Goal: Find specific page/section: Find specific page/section

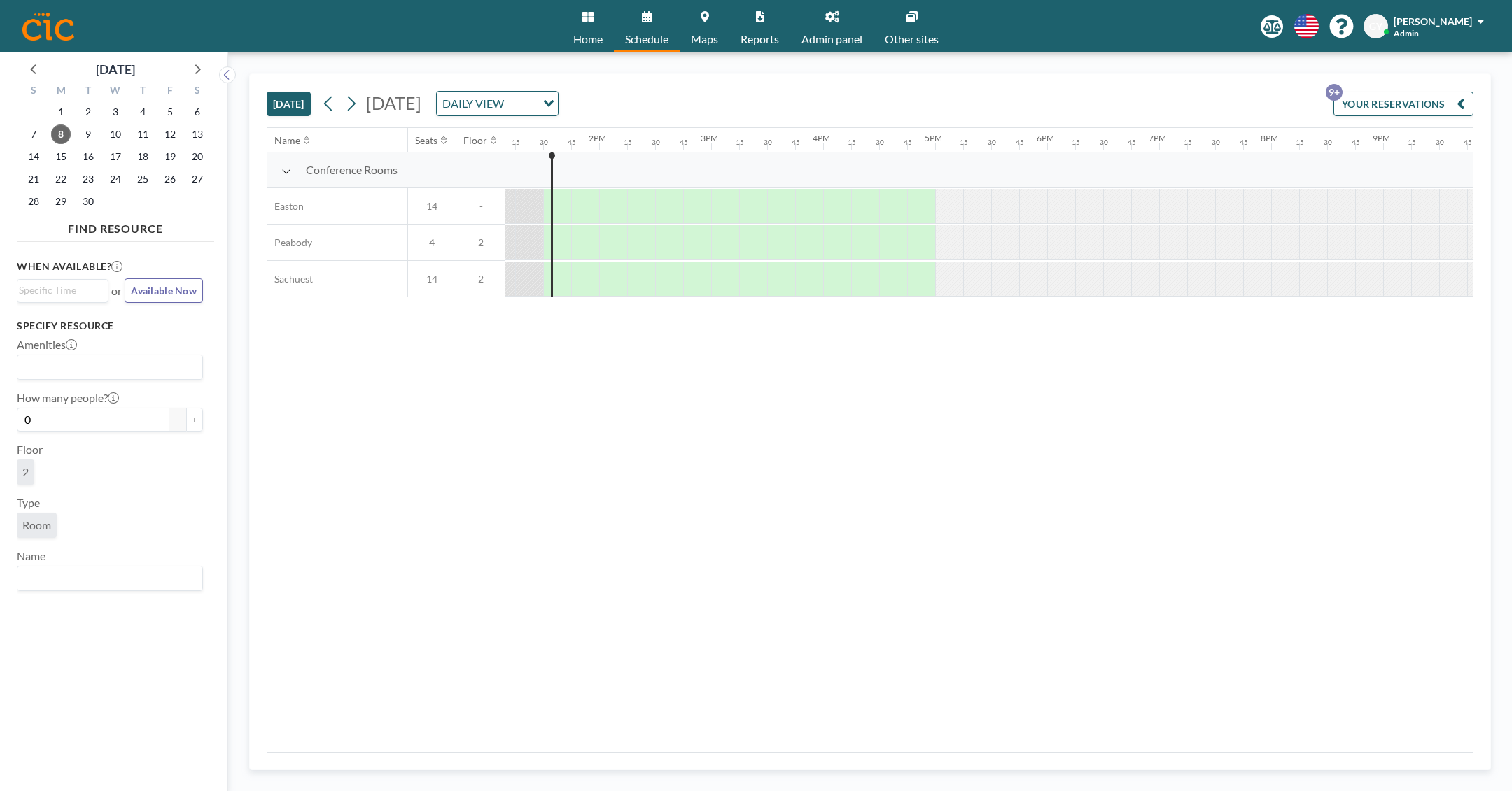
scroll to position [0, 1484]
click at [871, 78] on div "[DATE] [DATE] DAILY VIEW Loading... YOUR RESERVATIONS 9+" at bounding box center [871, 101] width 1207 height 54
click at [871, 80] on div "[DATE] [DATE] DAILY VIEW Loading... YOUR RESERVATIONS 9+" at bounding box center [871, 101] width 1207 height 54
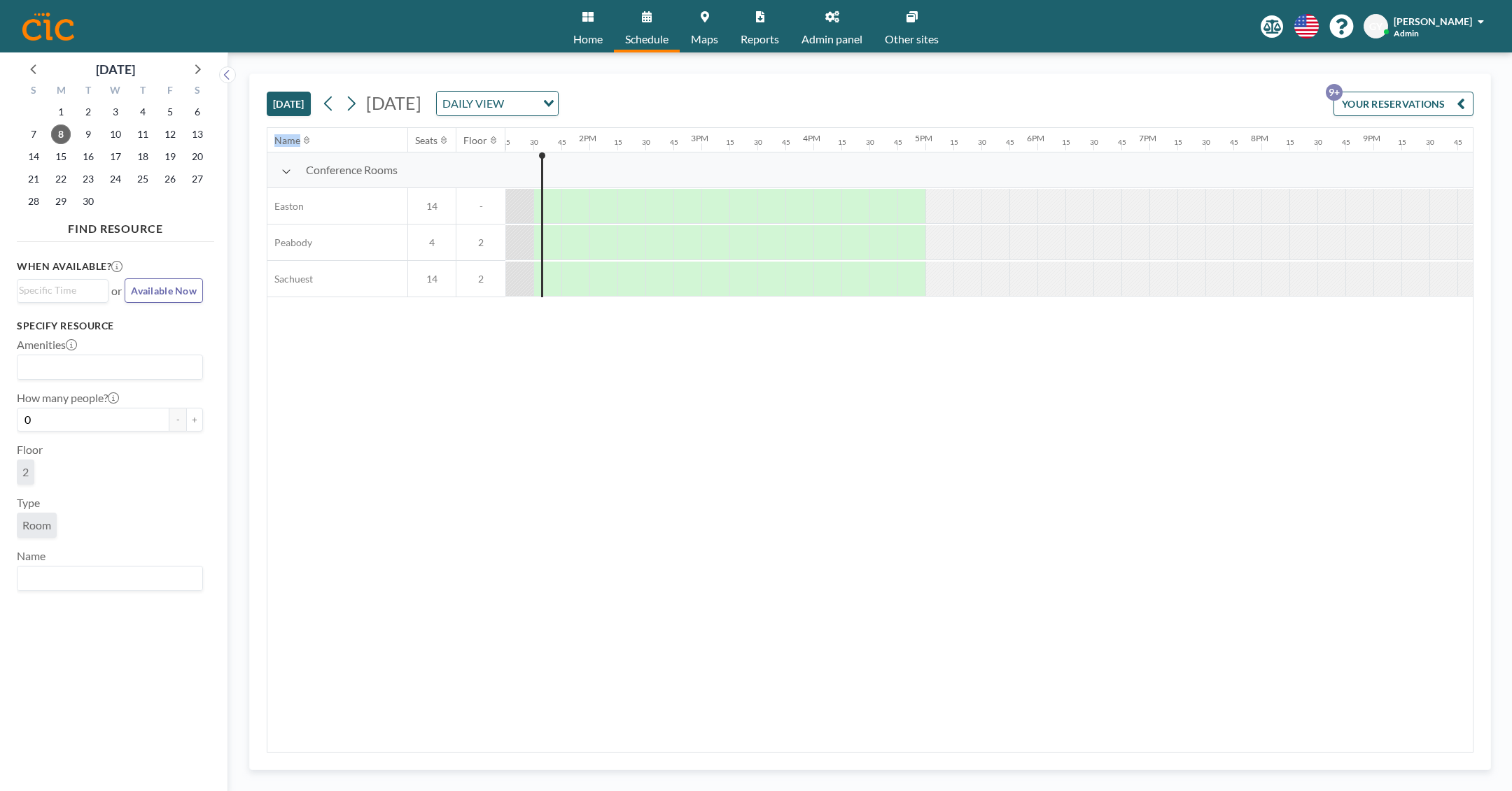
click at [871, 80] on div "[DATE] [DATE] DAILY VIEW Loading... YOUR RESERVATIONS 9+" at bounding box center [871, 101] width 1207 height 54
click at [871, 115] on div "[DATE] [DATE] DAILY VIEW Loading... YOUR RESERVATIONS 9+" at bounding box center [871, 101] width 1207 height 54
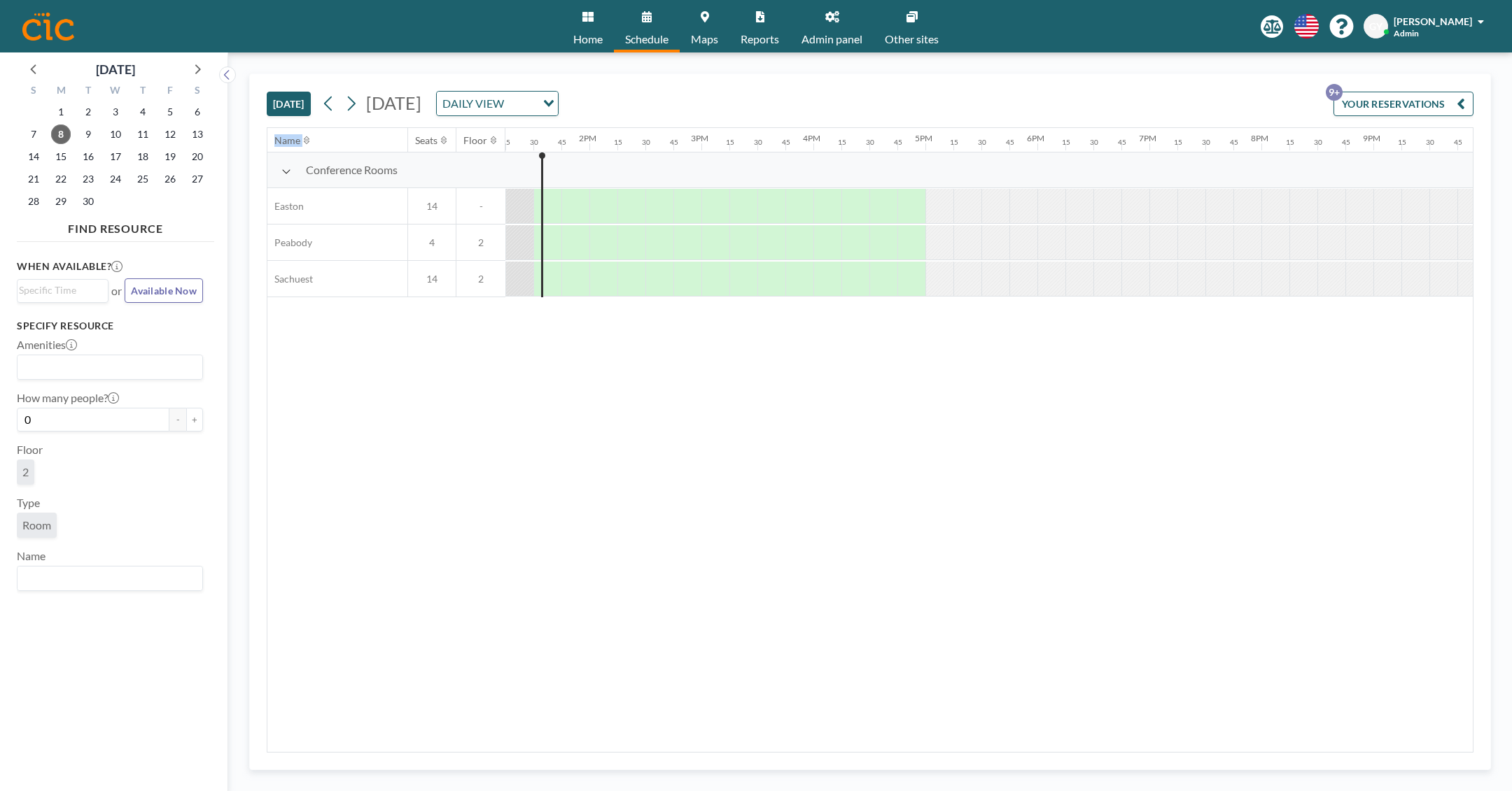
click at [833, 91] on div "[DATE] [DATE] DAILY VIEW Loading... YOUR RESERVATIONS 9+" at bounding box center [871, 101] width 1207 height 54
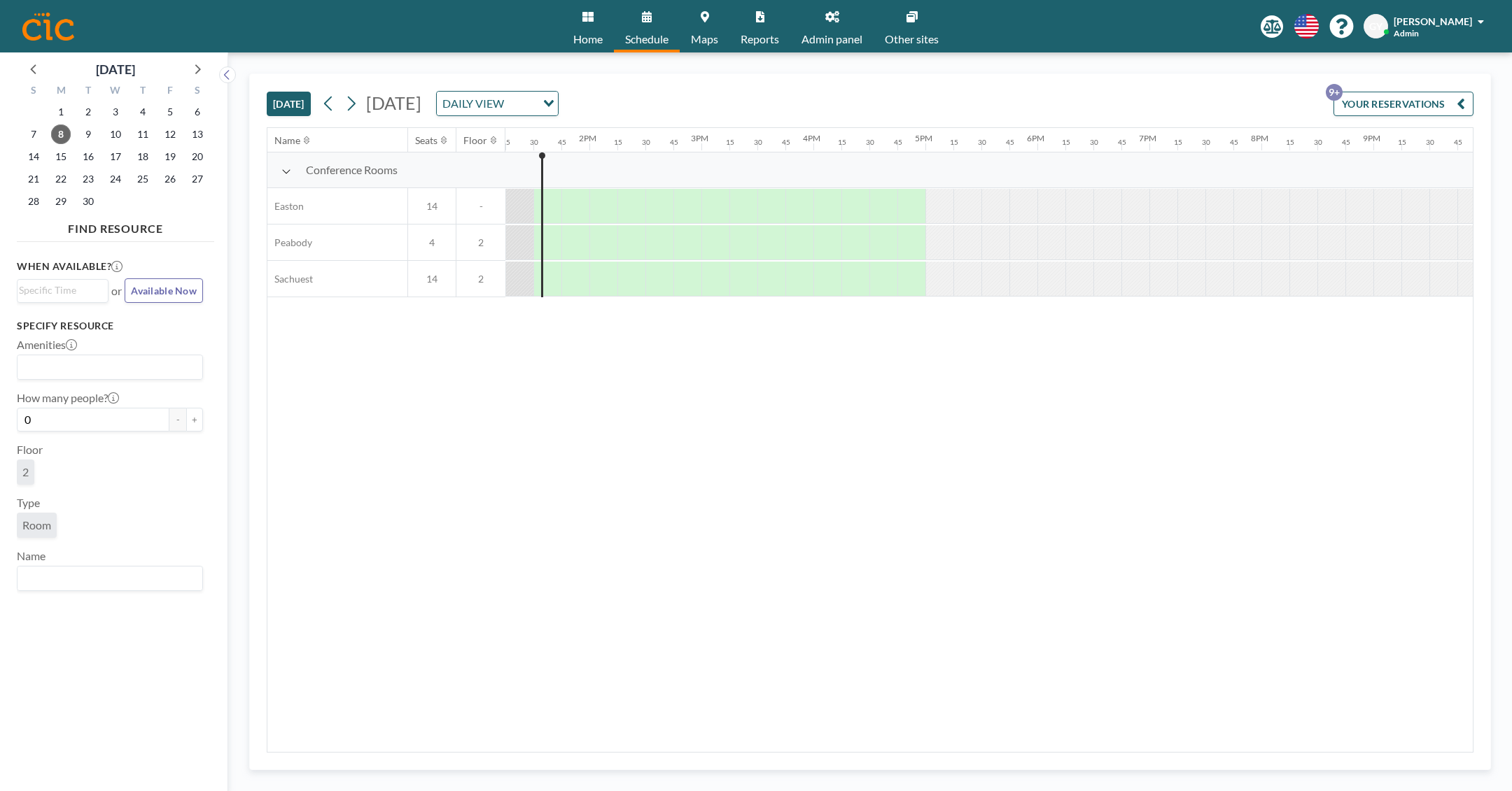
click at [833, 91] on div "[DATE] [DATE] DAILY VIEW Loading... YOUR RESERVATIONS 9+" at bounding box center [871, 101] width 1207 height 54
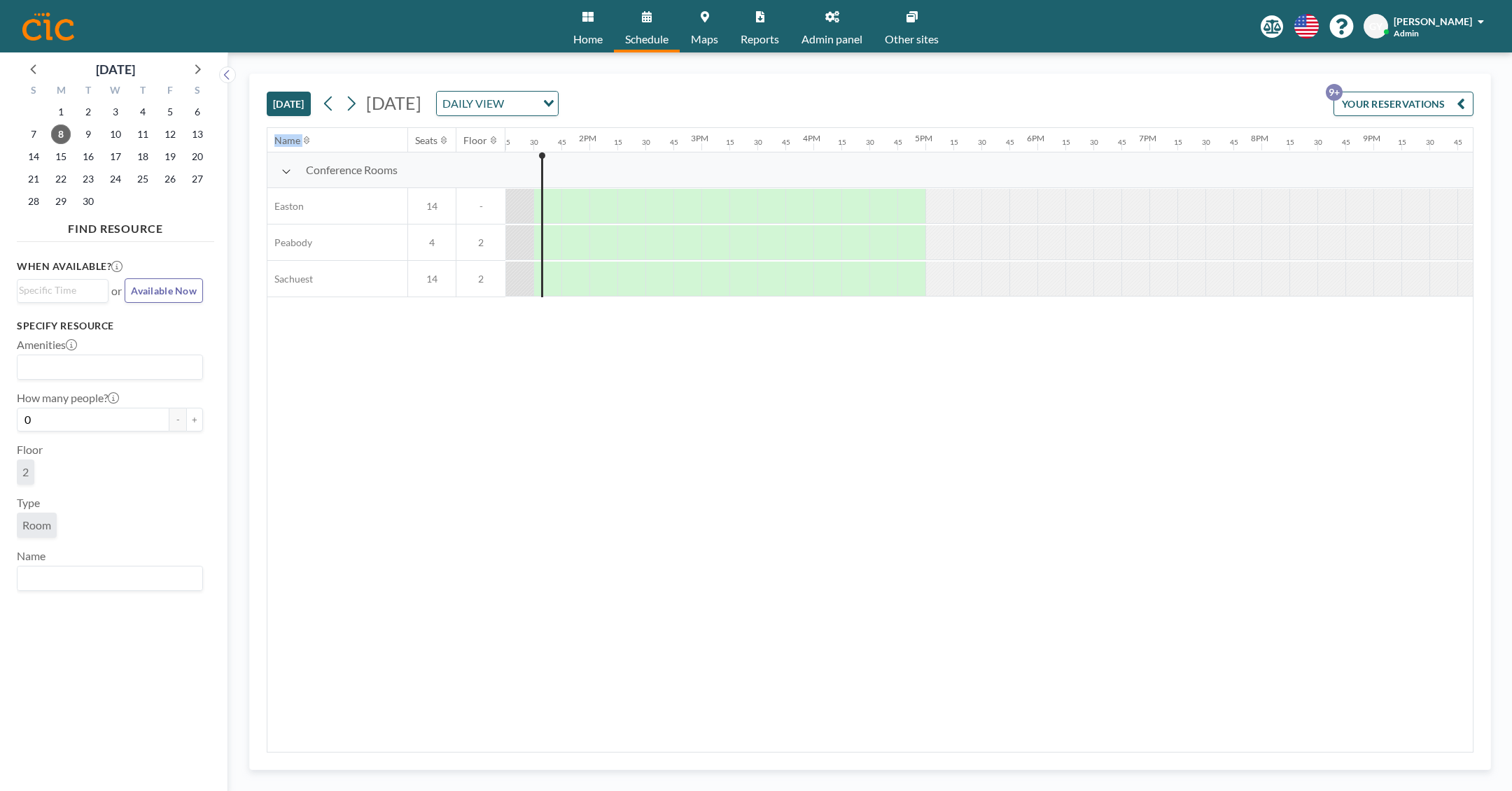
click at [833, 91] on div "[DATE] [DATE] DAILY VIEW Loading... YOUR RESERVATIONS 9+" at bounding box center [871, 101] width 1207 height 54
click at [655, 592] on div "Name Seats Floor 12AM 15 30 45 1AM 15 30 45 2AM 15 30 45 3AM 15 30 45 4AM 15 30…" at bounding box center [870, 439] width 1205 height 624
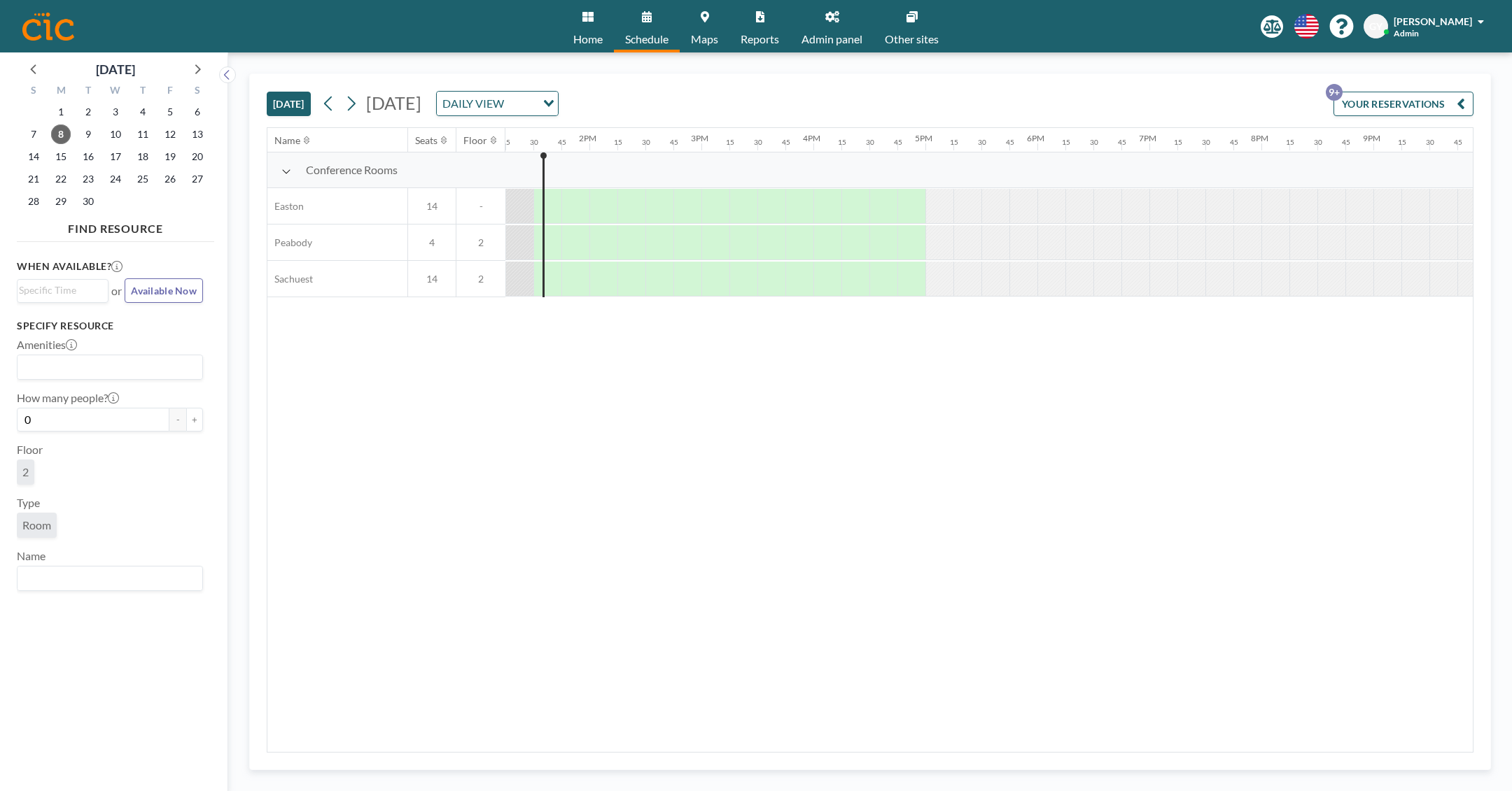
click at [655, 592] on div "Name Seats Floor 12AM 15 30 45 1AM 15 30 45 2AM 15 30 45 3AM 15 30 45 4AM 15 30…" at bounding box center [870, 439] width 1205 height 624
click at [799, 109] on div "[DATE] [DATE] DAILY VIEW Loading... YOUR RESERVATIONS 9+" at bounding box center [871, 101] width 1207 height 54
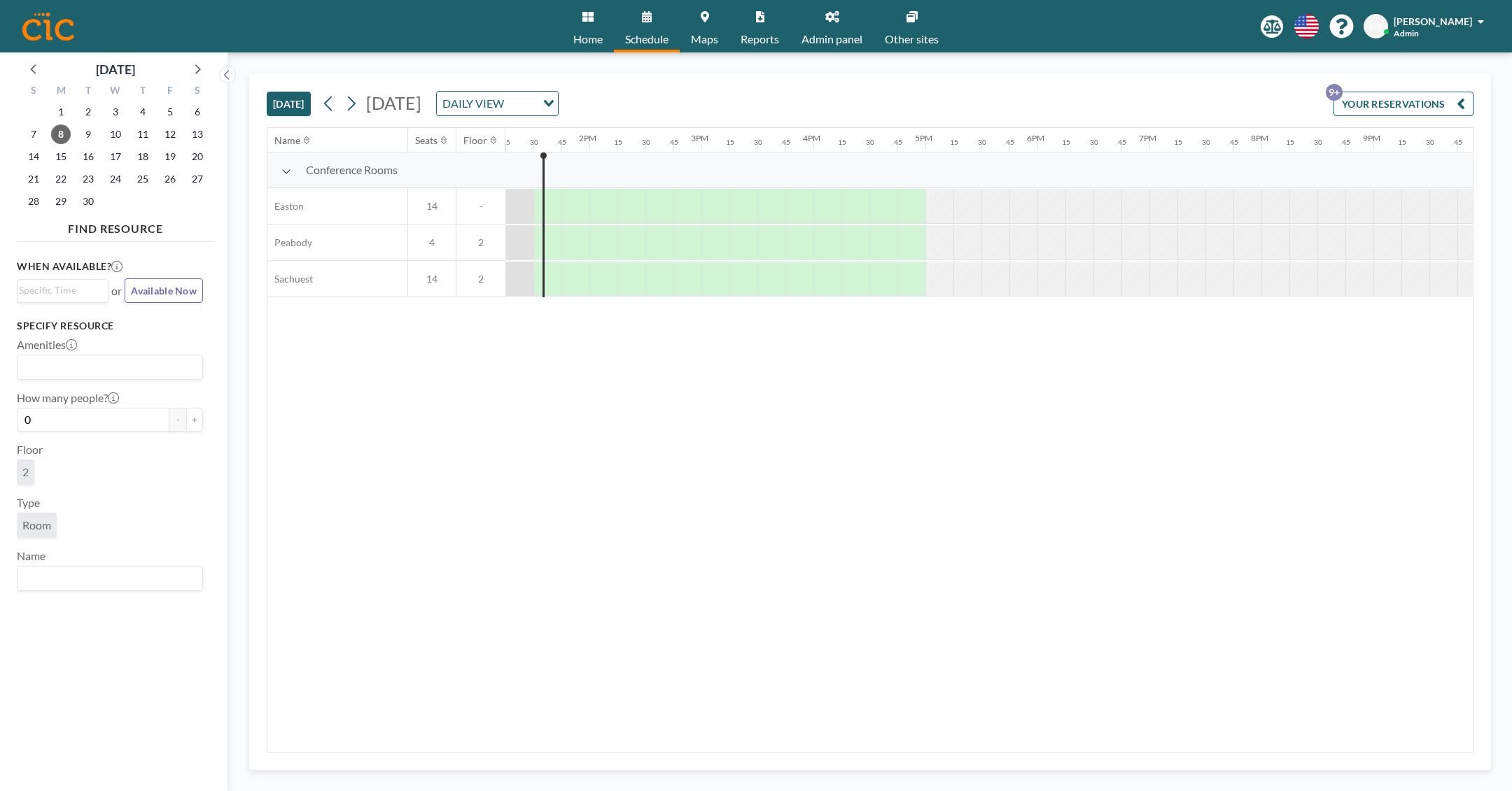
click at [799, 109] on div "[DATE] [DATE] DAILY VIEW Loading... YOUR RESERVATIONS 9+" at bounding box center [871, 101] width 1207 height 54
click at [1085, 114] on div "[DATE] [DATE] DAILY VIEW Loading... YOUR RESERVATIONS 9+" at bounding box center [871, 101] width 1207 height 54
click at [547, 621] on div "Name Seats Floor 12AM 15 30 45 1AM 15 30 45 2AM 15 30 45 3AM 15 30 45 4AM 15 30…" at bounding box center [870, 439] width 1205 height 624
